Goal: Task Accomplishment & Management: Complete application form

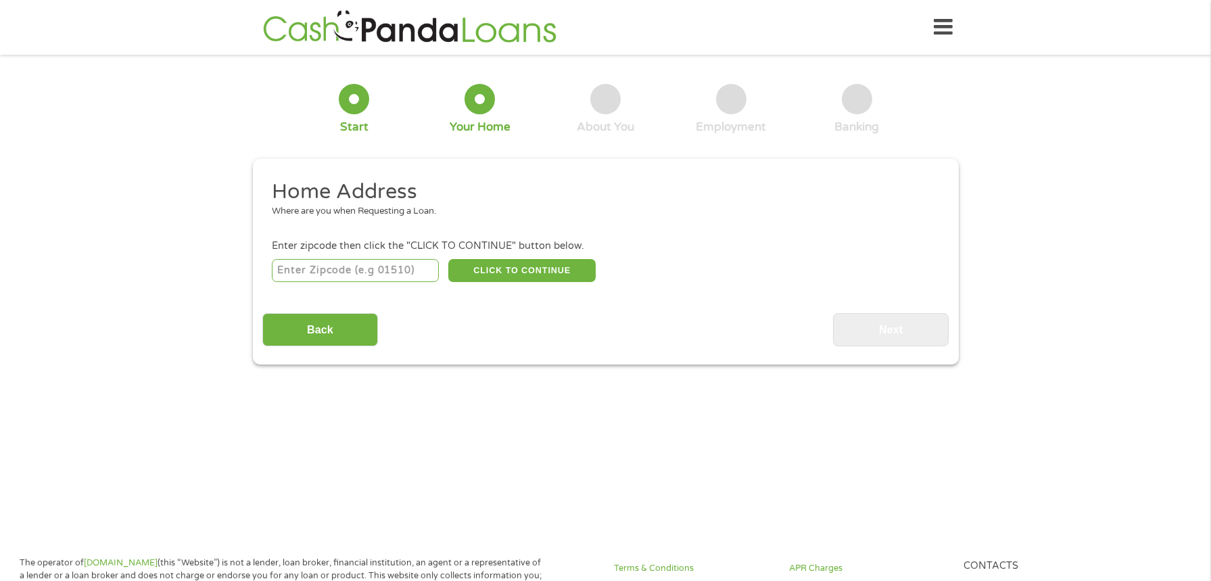
click at [405, 270] on input "number" at bounding box center [355, 270] width 167 height 23
type input "28604"
click at [512, 273] on button "CLICK TO CONTINUE" at bounding box center [521, 270] width 147 height 23
type input "28604"
type input "Banner Elk"
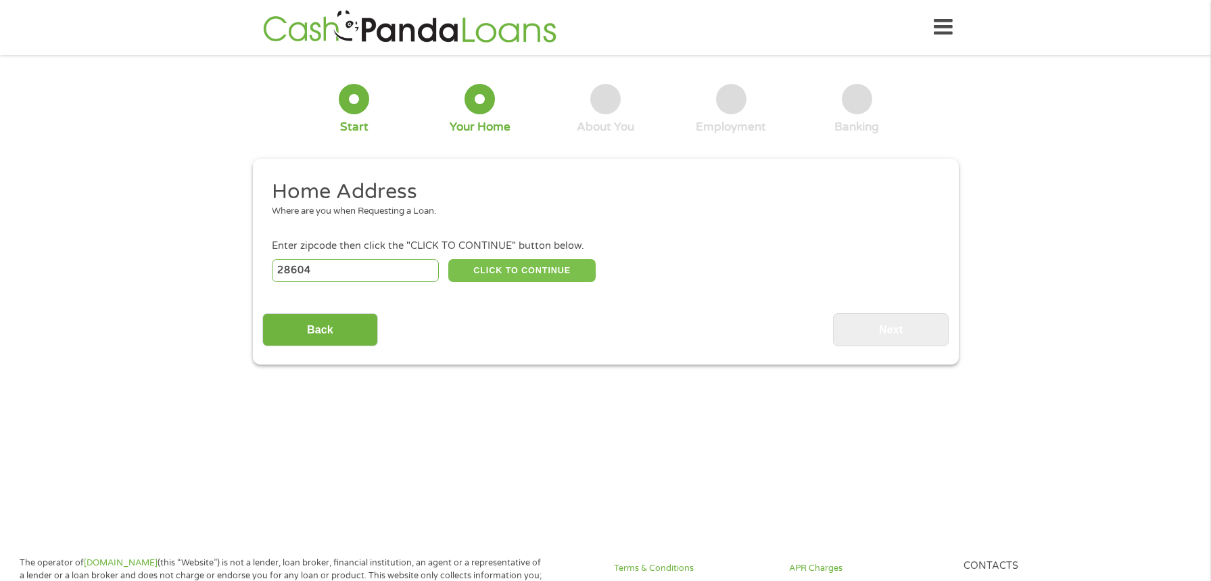
select select "[US_STATE]"
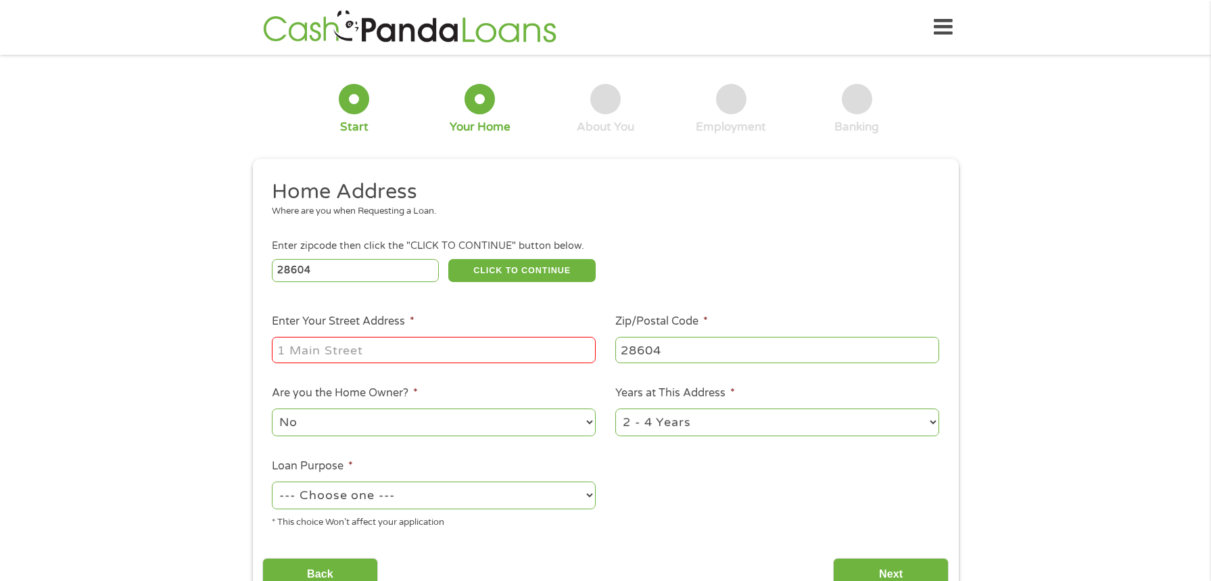
click at [463, 360] on input "Enter Your Street Address *" at bounding box center [434, 350] width 324 height 26
type input "[STREET_ADDRESS][PERSON_NAME]"
click at [272, 408] on select "No Yes" at bounding box center [434, 422] width 324 height 28
select select "yes"
click option "Yes" at bounding box center [0, 0] width 0 height 0
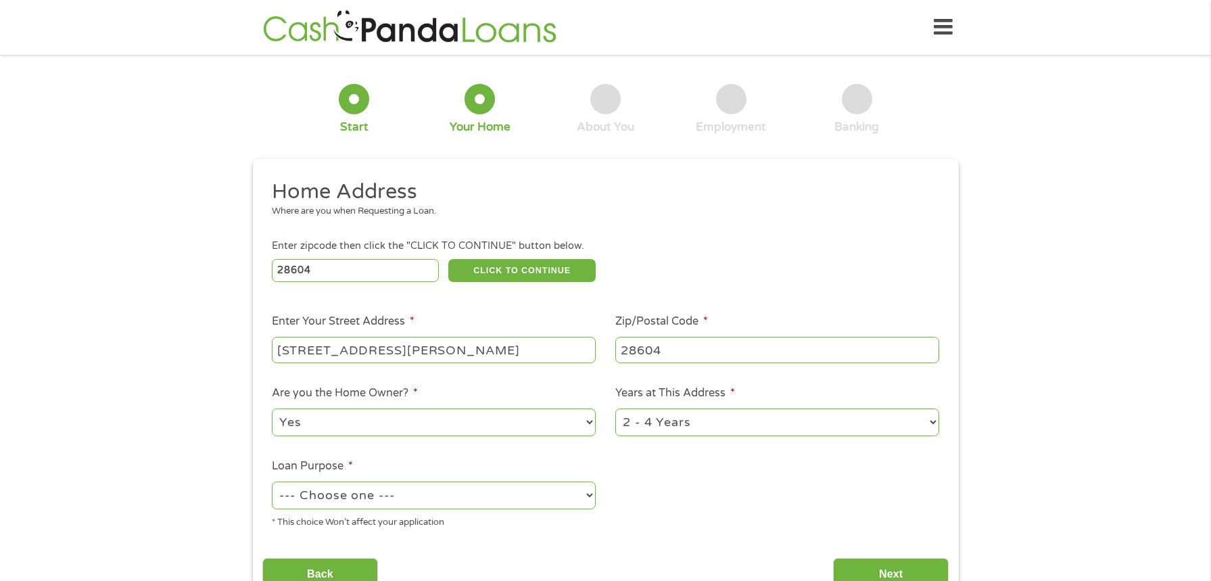
click at [615, 408] on select "1 Year or less 1 - 2 Years 2 - 4 Years Over 4 Years" at bounding box center [777, 422] width 324 height 28
select select "24months"
click option "1 - 2 Years" at bounding box center [0, 0] width 0 height 0
click at [272, 481] on select "--- Choose one --- Pay Bills Debt Consolidation Home Improvement Major Purchase…" at bounding box center [434, 495] width 324 height 28
select select "shorttermcash"
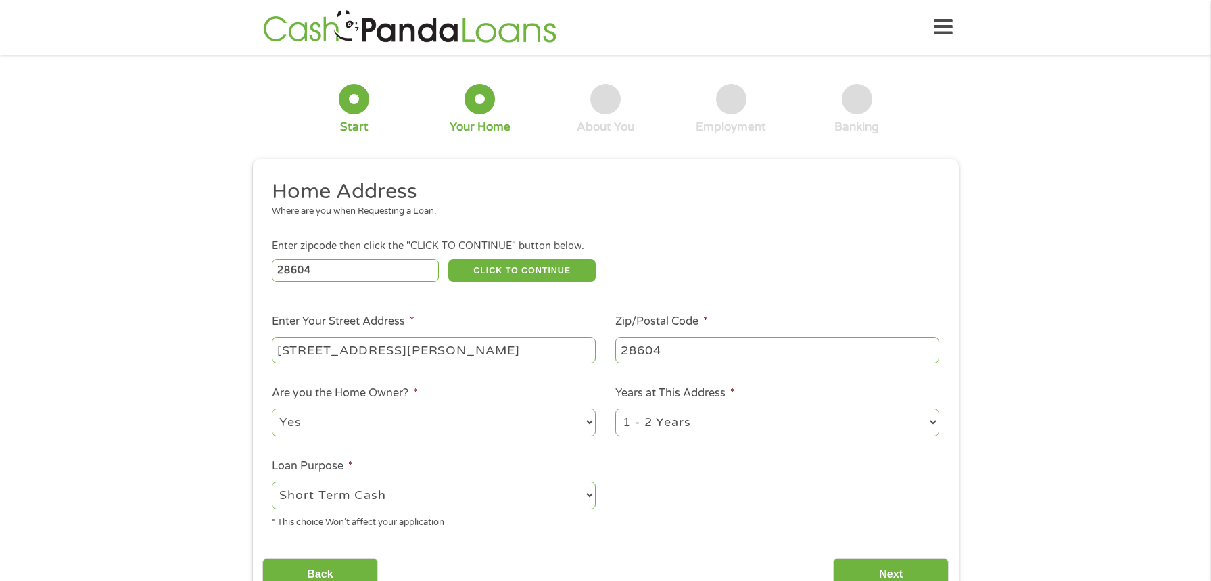
click option "Short Term Cash" at bounding box center [0, 0] width 0 height 0
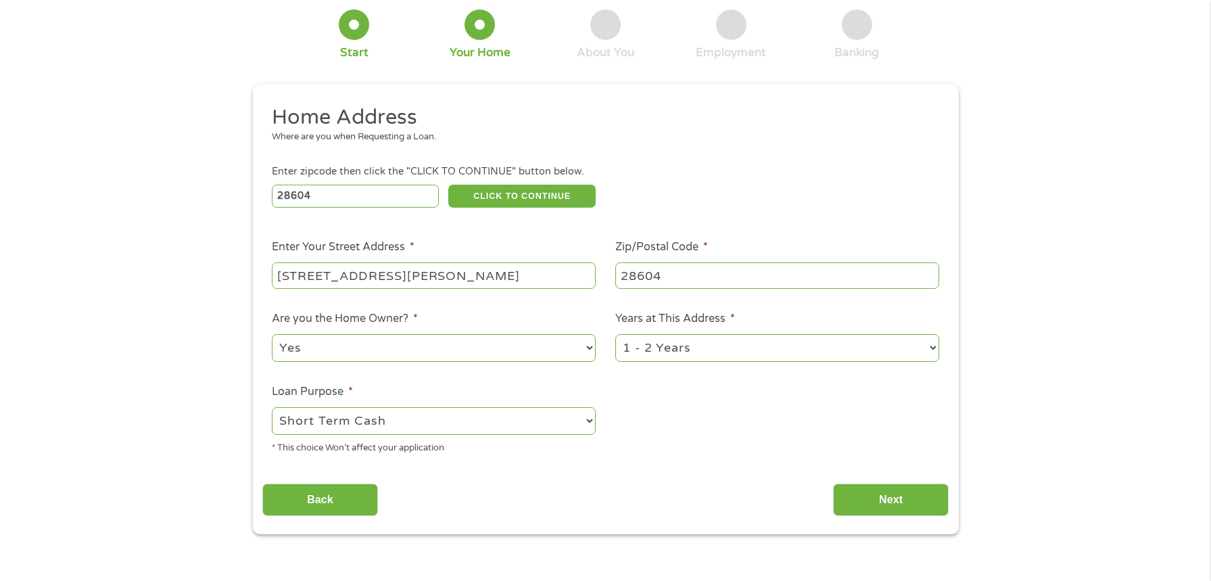
scroll to position [138, 0]
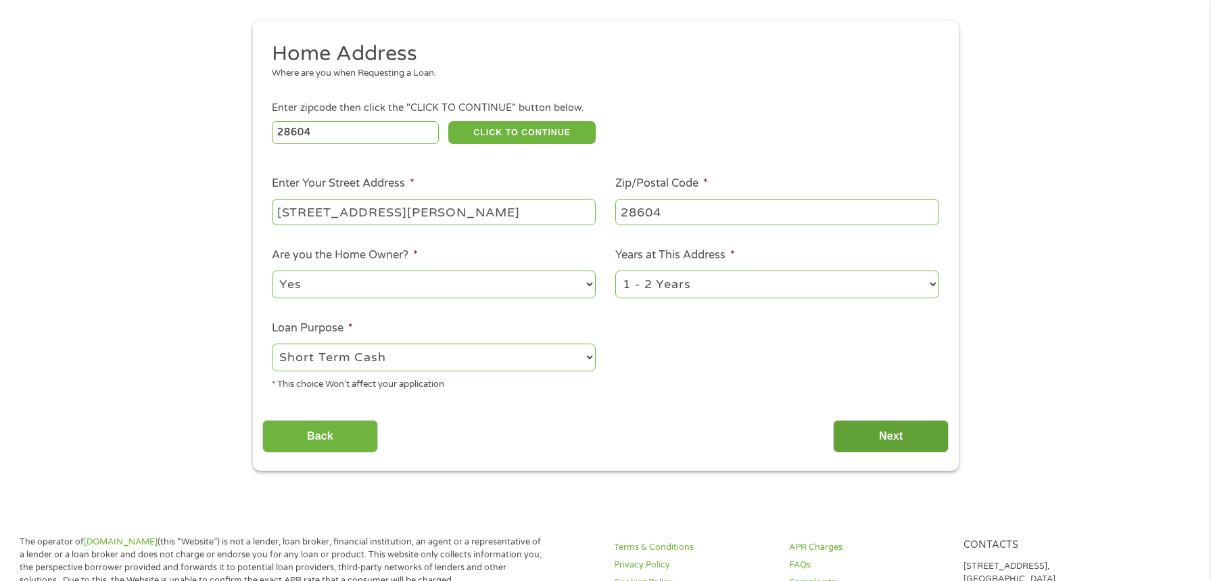
click at [913, 447] on input "Next" at bounding box center [891, 436] width 116 height 33
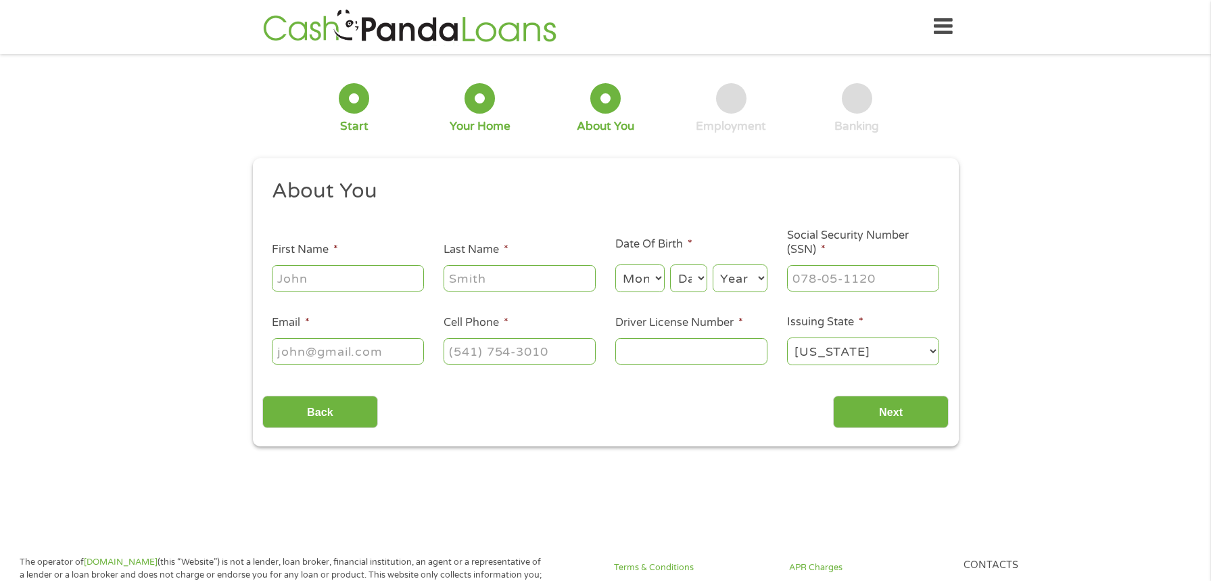
scroll to position [0, 0]
click at [371, 281] on input "First Name *" at bounding box center [348, 279] width 152 height 26
type input "[PERSON_NAME]"
click at [615, 265] on select "Month 1 2 3 4 5 6 7 8 9 10 11 12" at bounding box center [639, 279] width 49 height 28
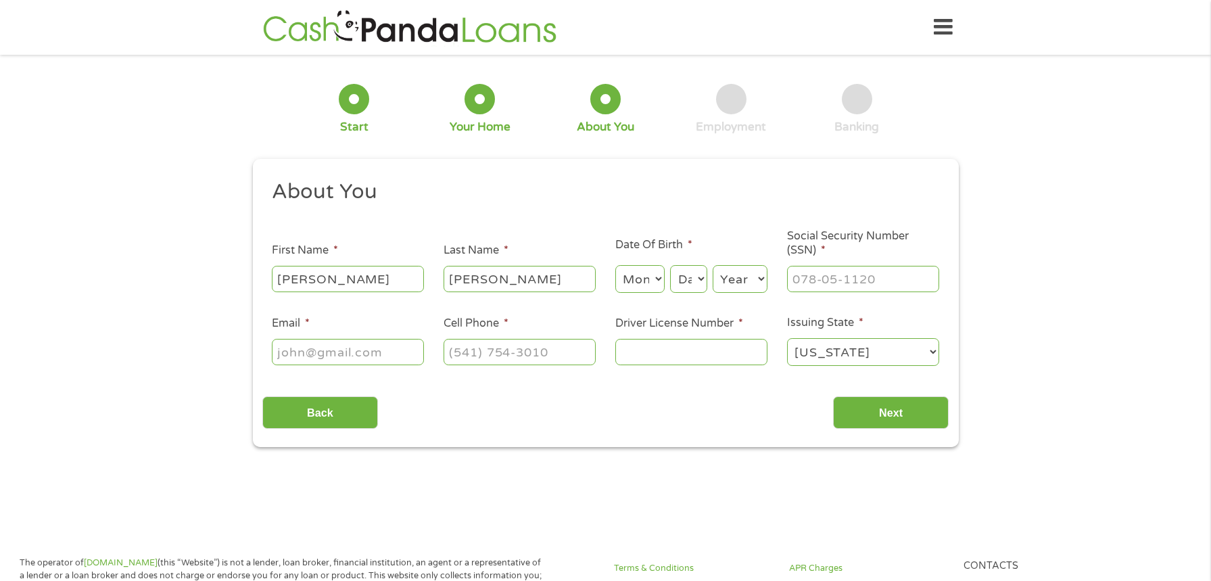
select select "10"
click option "10" at bounding box center [0, 0] width 0 height 0
click at [670, 265] on select "Day 1 2 3 4 5 6 7 8 9 10 11 12 13 14 15 16 17 18 19 20 21 22 23 24 25 26 27 28 …" at bounding box center [688, 279] width 37 height 28
select select "24"
click option "24" at bounding box center [0, 0] width 0 height 0
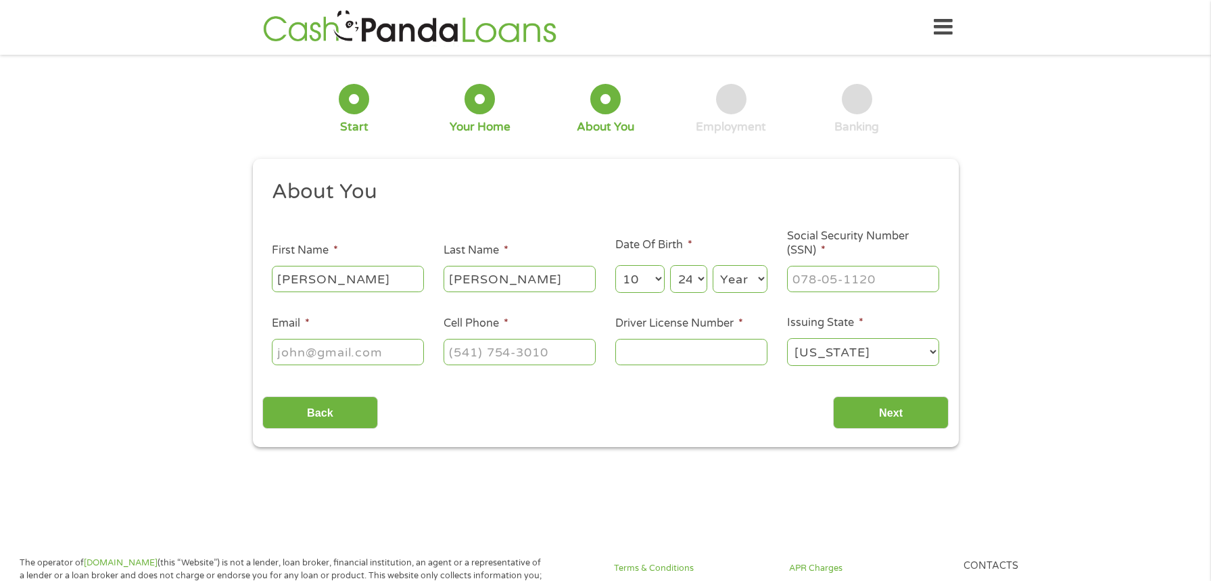
click at [713, 265] on select "Year [DATE] 2006 2005 2004 2003 2002 2001 2000 1999 1998 1997 1996 1995 1994 19…" at bounding box center [740, 279] width 55 height 28
select select "1976"
click option "1976" at bounding box center [0, 0] width 0 height 0
click at [879, 284] on input "___-__-____" at bounding box center [863, 279] width 152 height 26
type input "235-15-4115"
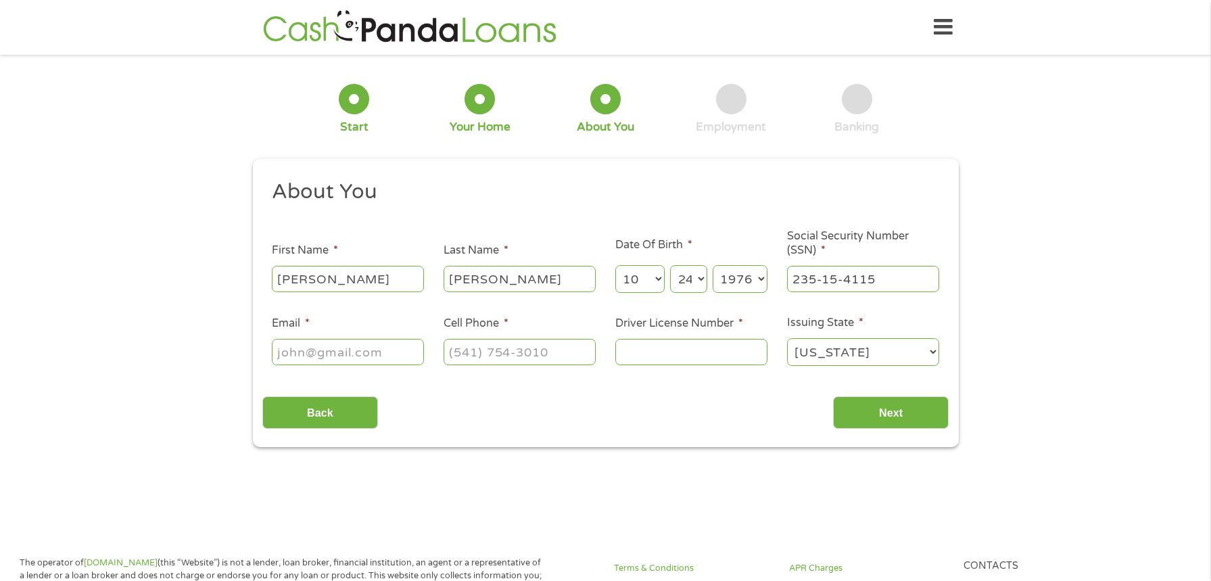
click at [393, 358] on input "Email *" at bounding box center [348, 352] width 152 height 26
type input "[EMAIL_ADDRESS][DOMAIN_NAME]"
type input "[PHONE_NUMBER]"
click at [681, 346] on input "Driver License Number *" at bounding box center [691, 352] width 152 height 26
type input "000039720549"
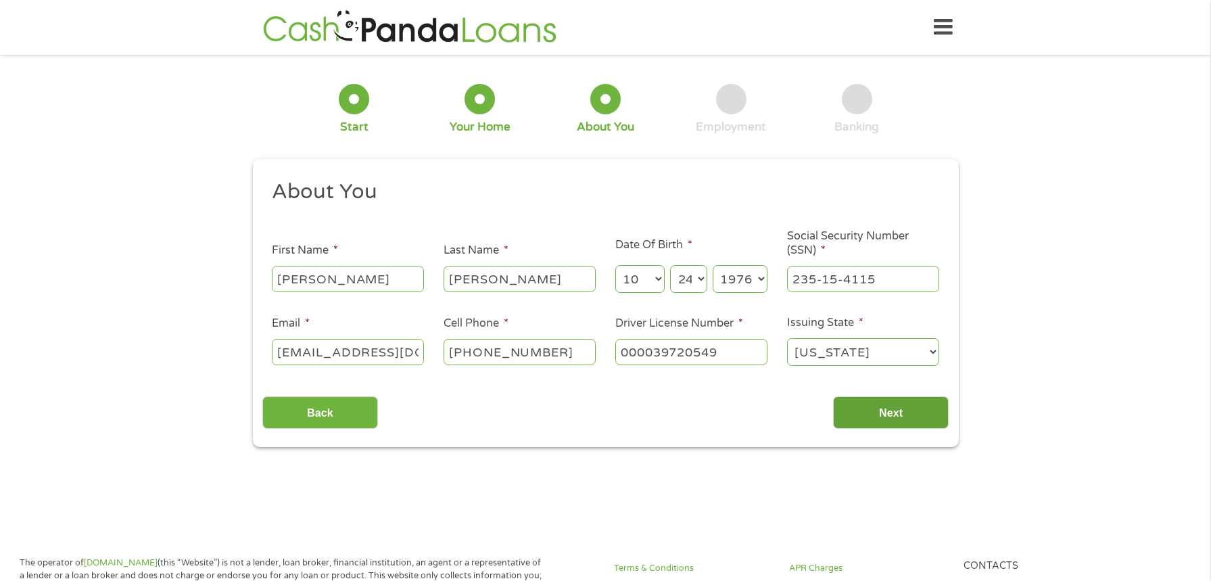
click at [898, 414] on input "Next" at bounding box center [891, 412] width 116 height 33
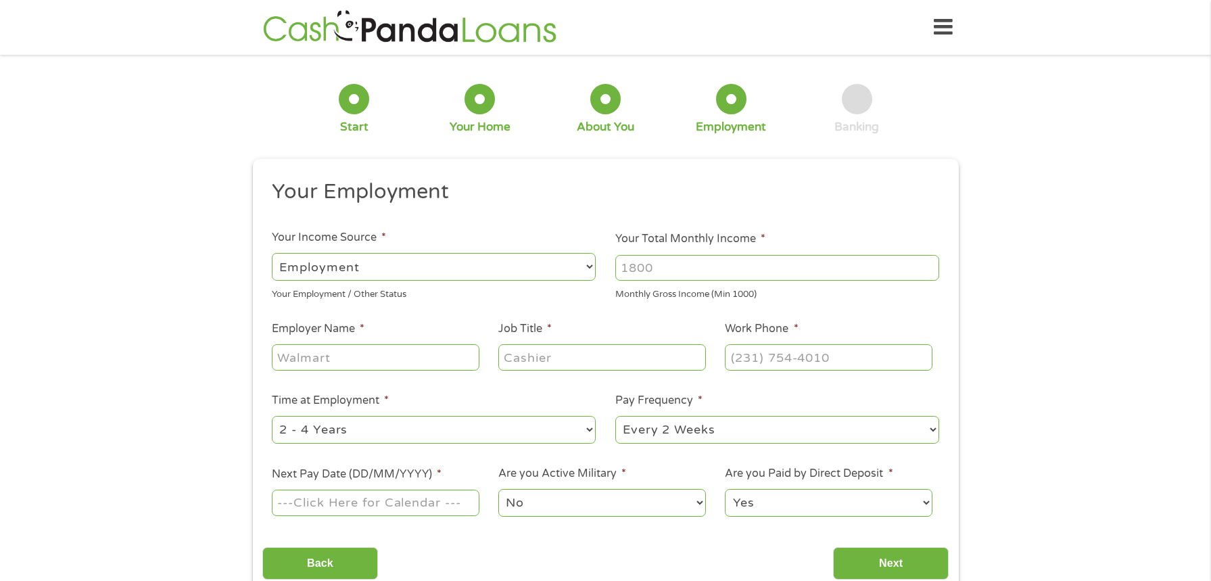
click at [700, 269] on input "Your Total Monthly Income *" at bounding box center [777, 268] width 324 height 26
type input "7"
type input "10363.33"
click at [406, 356] on input "Employer Name *" at bounding box center [375, 357] width 207 height 26
type input "IQVIA"
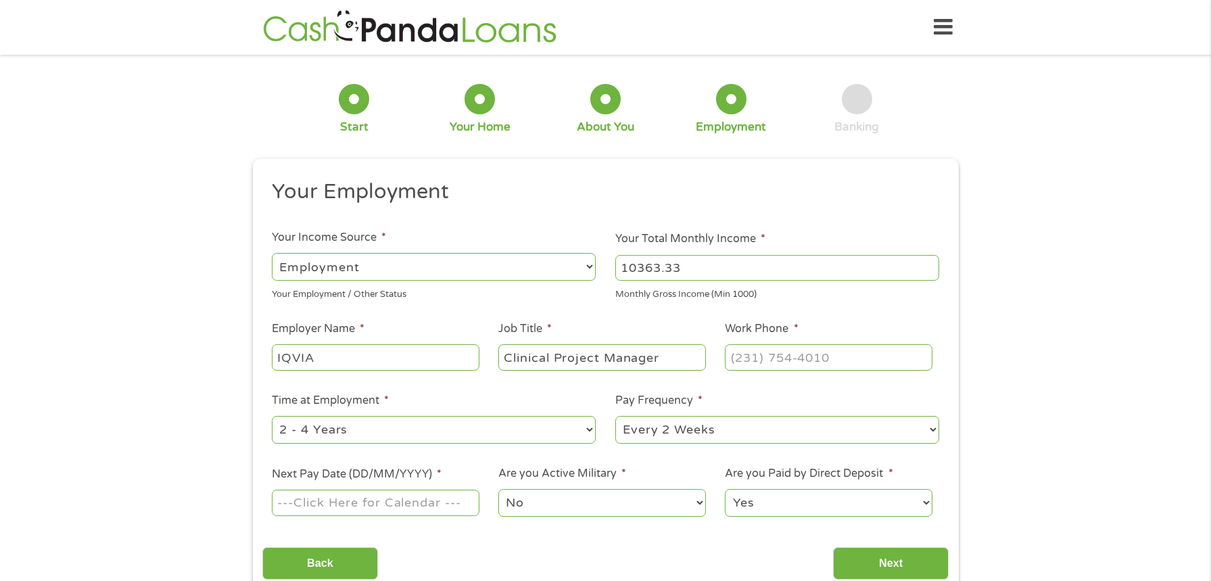
type input "Clinical Project Manager"
type input "[PHONE_NUMBER]"
click at [272, 416] on select "--- Choose one --- 1 Year or less 1 - 2 Years 2 - 4 Years Over 4 Years" at bounding box center [434, 430] width 324 height 28
select select "60months"
click option "Over 4 Years" at bounding box center [0, 0] width 0 height 0
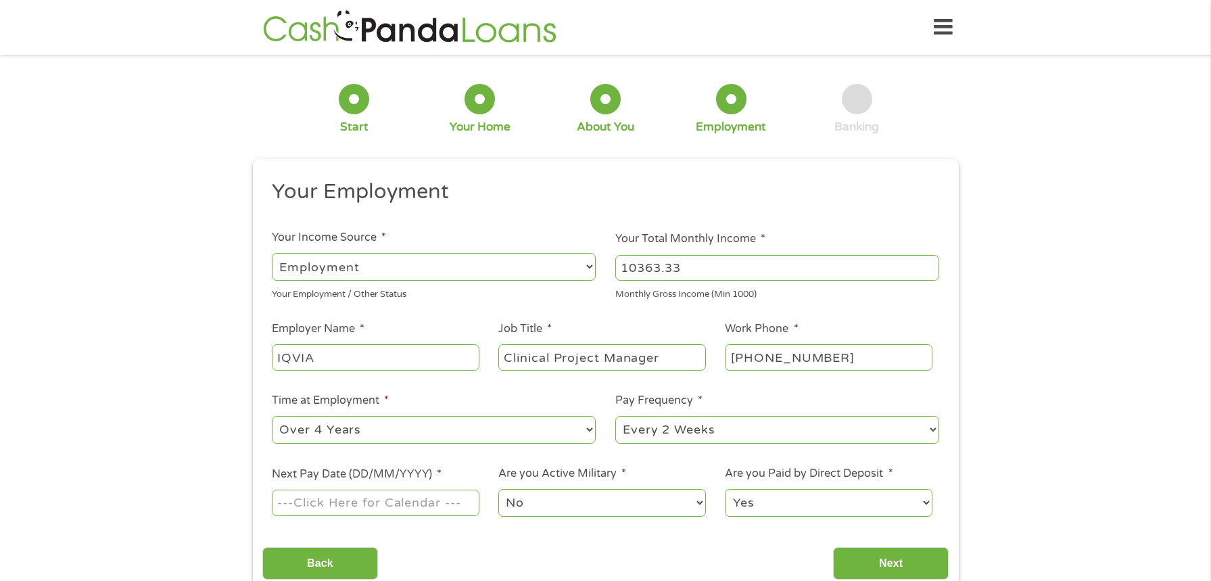
click at [615, 416] on select "--- Choose one --- Every 2 Weeks Every Week Monthly Semi-Monthly" at bounding box center [777, 430] width 324 height 28
select select "semimonthly"
click option "Semi-Monthly" at bounding box center [0, 0] width 0 height 0
click at [408, 506] on input "Next Pay Date (DD/MM/YYYY) *" at bounding box center [375, 502] width 207 height 26
type input "[DATE]"
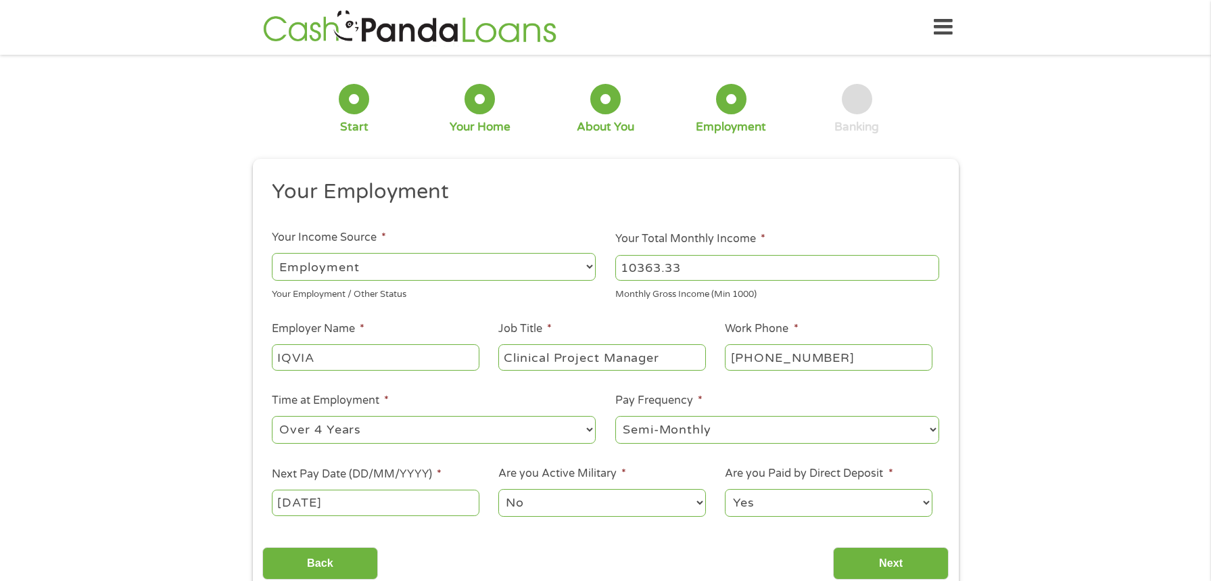
click at [725, 489] on select "Yes No" at bounding box center [828, 503] width 207 height 28
drag, startPoint x: 804, startPoint y: 502, endPoint x: 1069, endPoint y: 419, distance: 278.2
click at [1040, 416] on div "1 Start 2 Your Home 3 About You 4 Employment 5 Banking 6 This field is hidden w…" at bounding box center [605, 330] width 1211 height 533
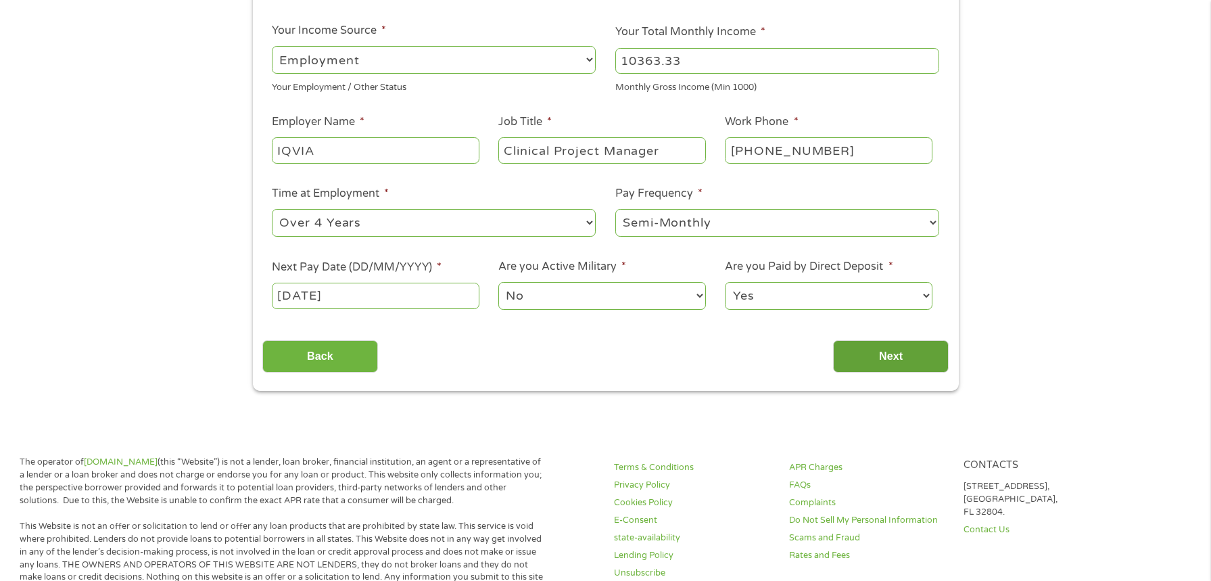
click at [911, 358] on input "Next" at bounding box center [891, 356] width 116 height 33
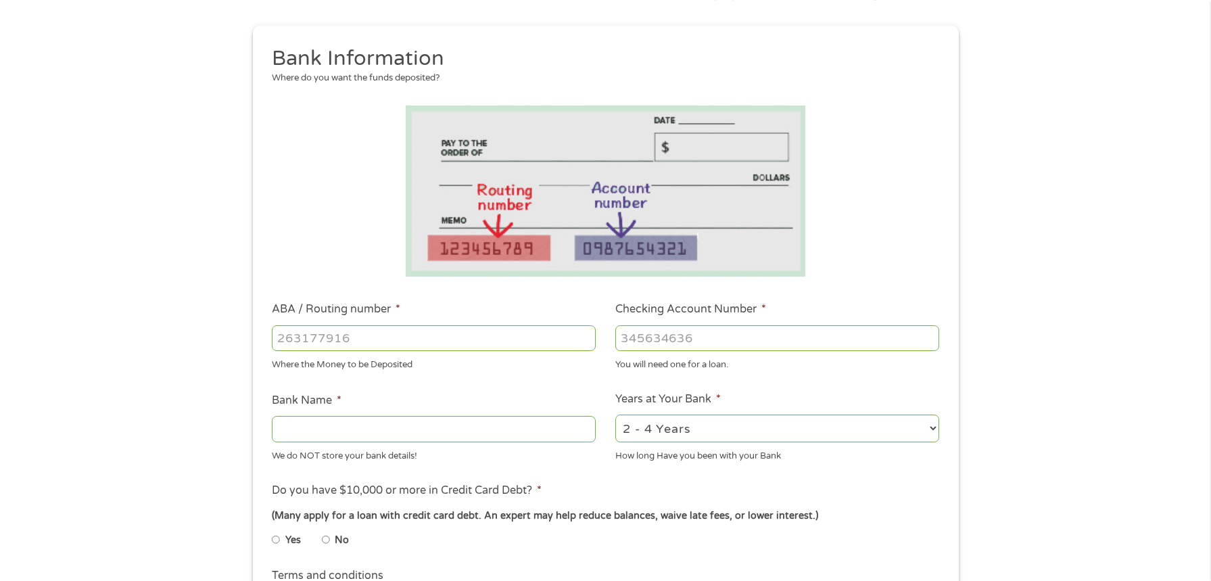
scroll to position [138, 0]
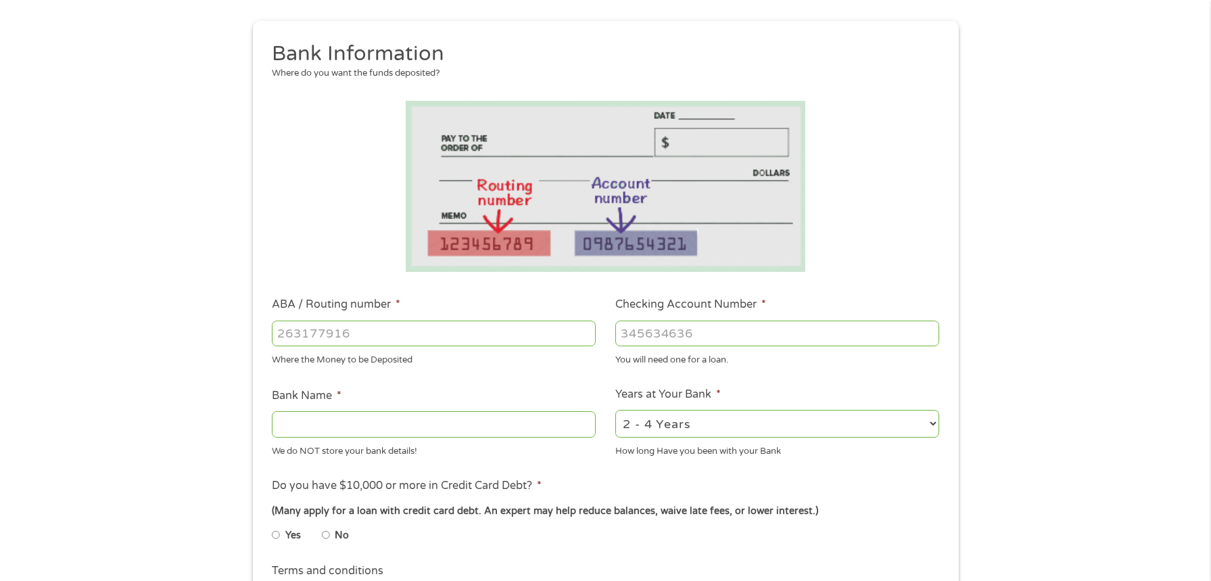
click at [387, 335] on input "ABA / Routing number *" at bounding box center [434, 333] width 324 height 26
type input "051503394"
type input "BRANCH BANKING TRUST COMPANYWVA"
type input "051503394"
type input "5173047098"
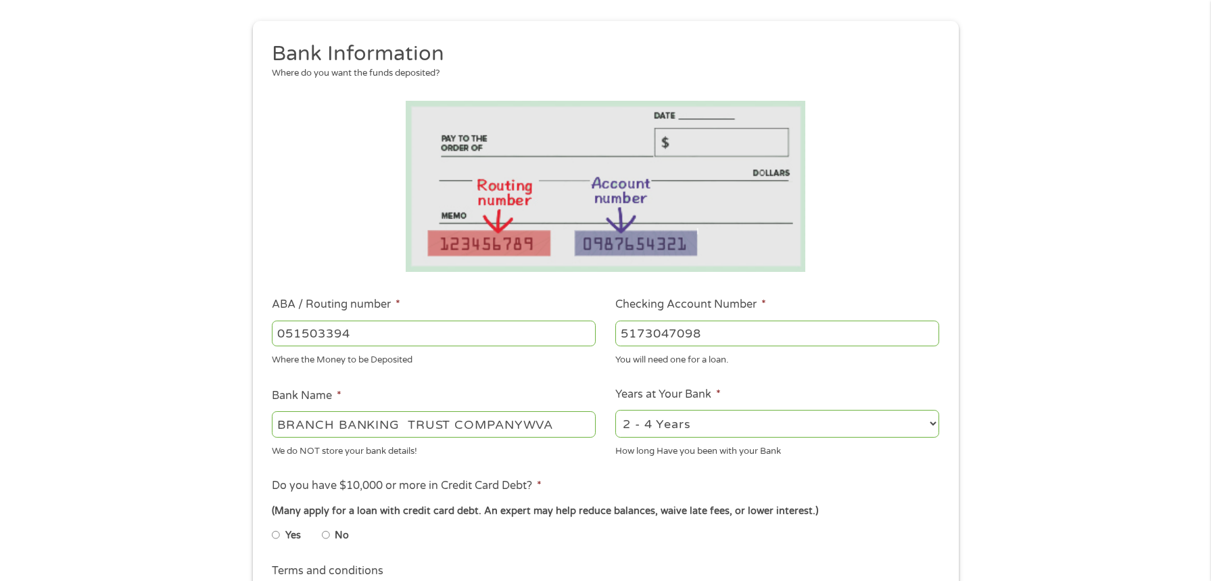
click at [615, 410] on select "2 - 4 Years 6 - 12 Months 1 - 2 Years Over 4 Years" at bounding box center [777, 424] width 324 height 28
select select "60months"
click option "Over 4 Years" at bounding box center [0, 0] width 0 height 0
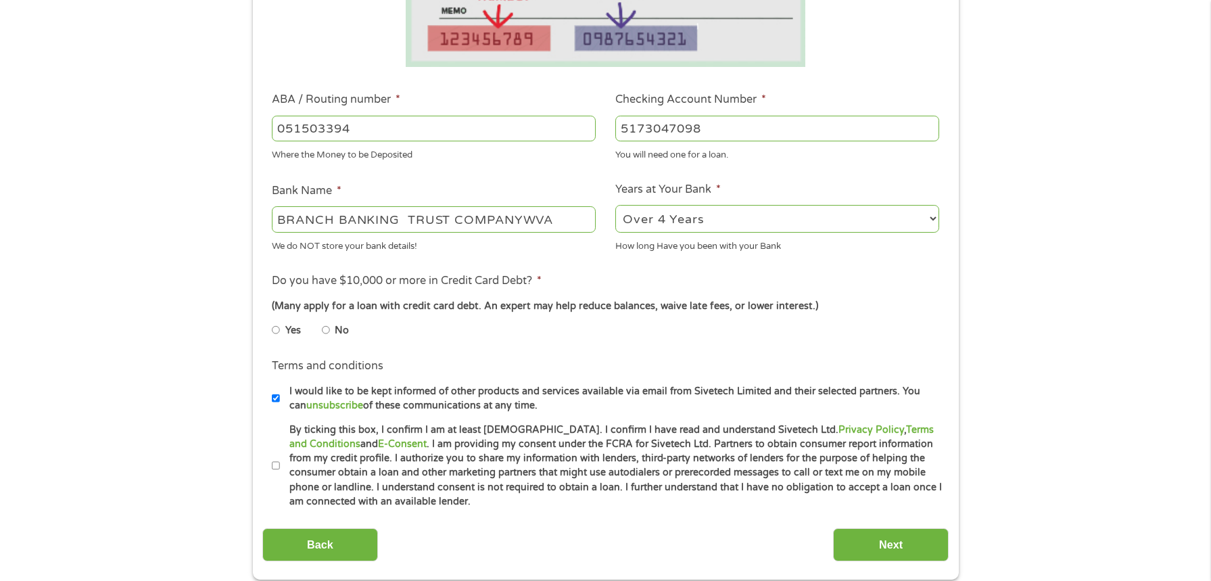
scroll to position [345, 0]
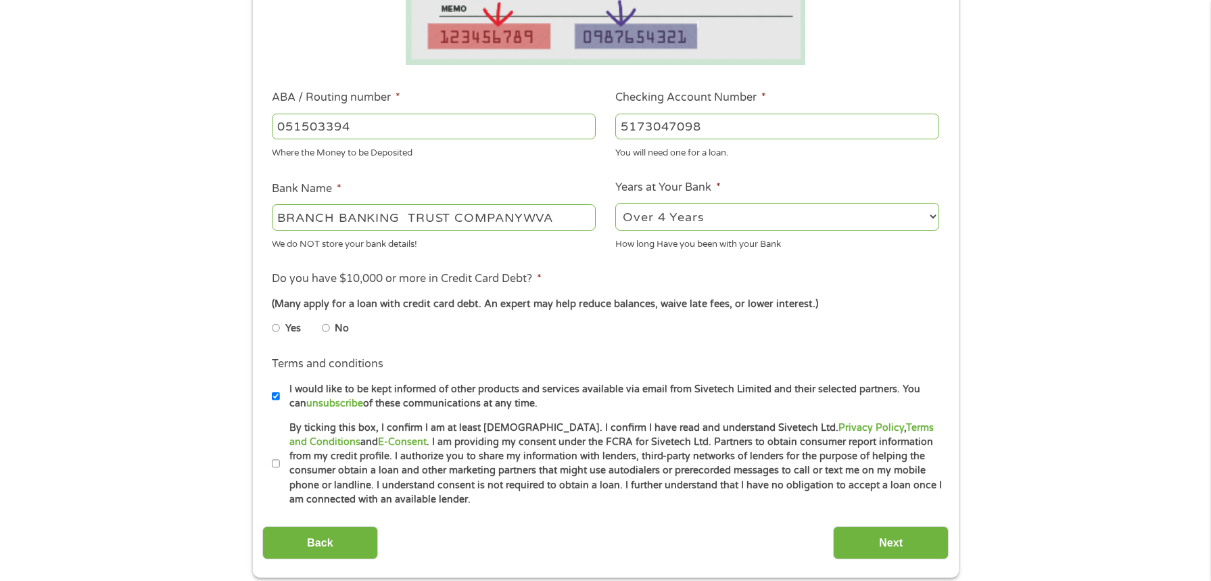
click at [329, 323] on input "No" at bounding box center [326, 328] width 8 height 22
radio input "true"
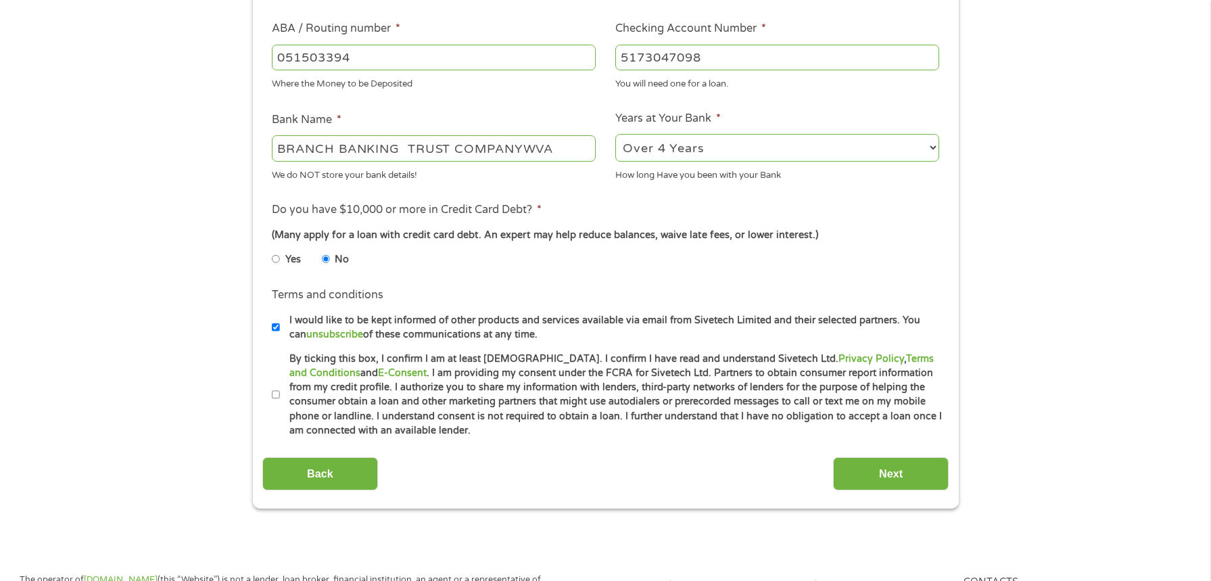
click at [277, 393] on input "By ticking this box, I confirm I am at least [DEMOGRAPHIC_DATA]. I confirm I ha…" at bounding box center [276, 395] width 8 height 22
checkbox input "true"
click at [884, 476] on input "Next" at bounding box center [891, 473] width 116 height 33
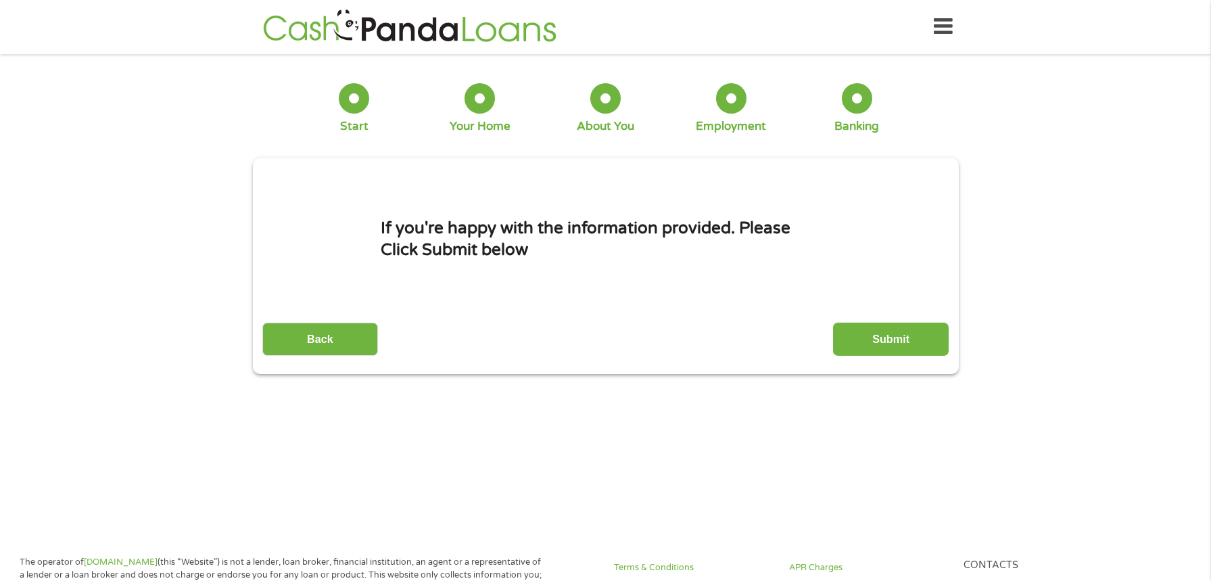
scroll to position [0, 0]
click at [894, 334] on input "Submit" at bounding box center [891, 339] width 116 height 33
